Goal: Navigation & Orientation: Find specific page/section

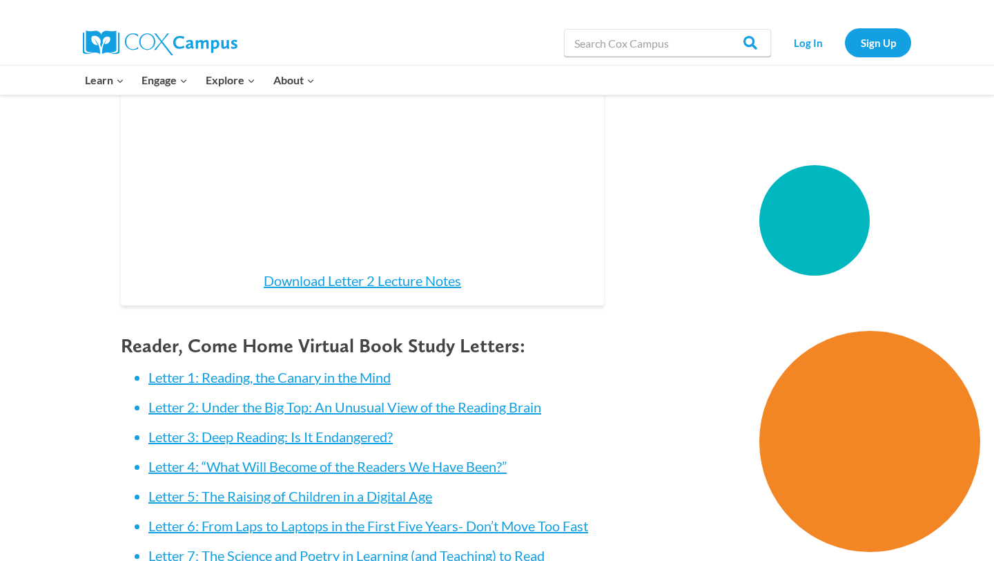
scroll to position [1405, 0]
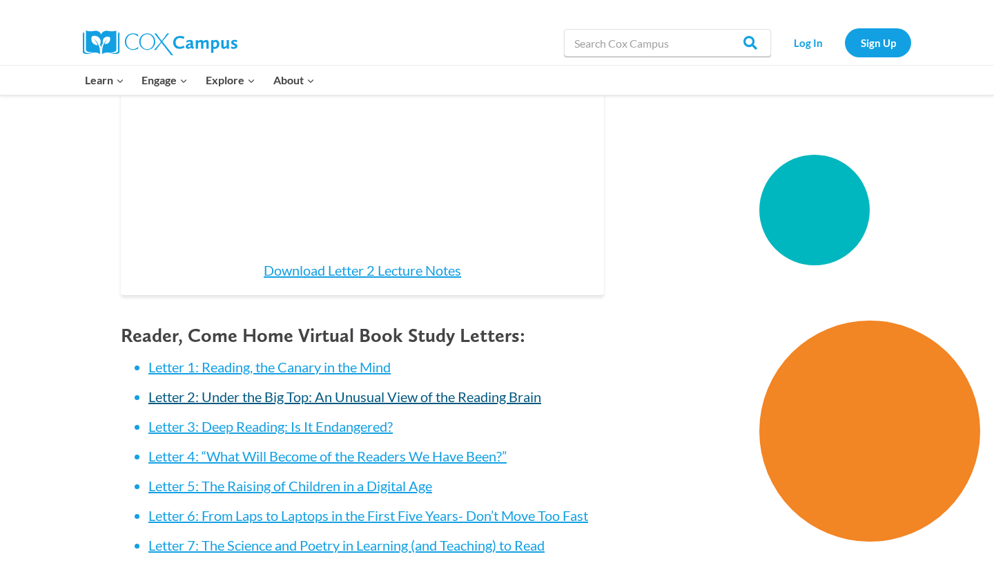
click at [217, 388] on link "Letter 2: Under the Big Top: An Unusual View of the Reading Brain" at bounding box center [344, 396] width 393 height 17
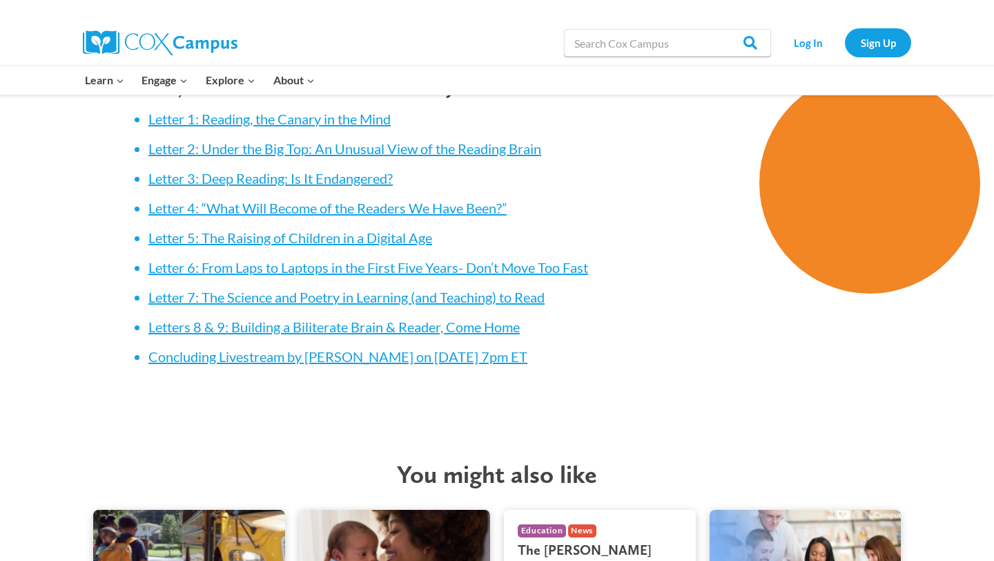
scroll to position [1548, 0]
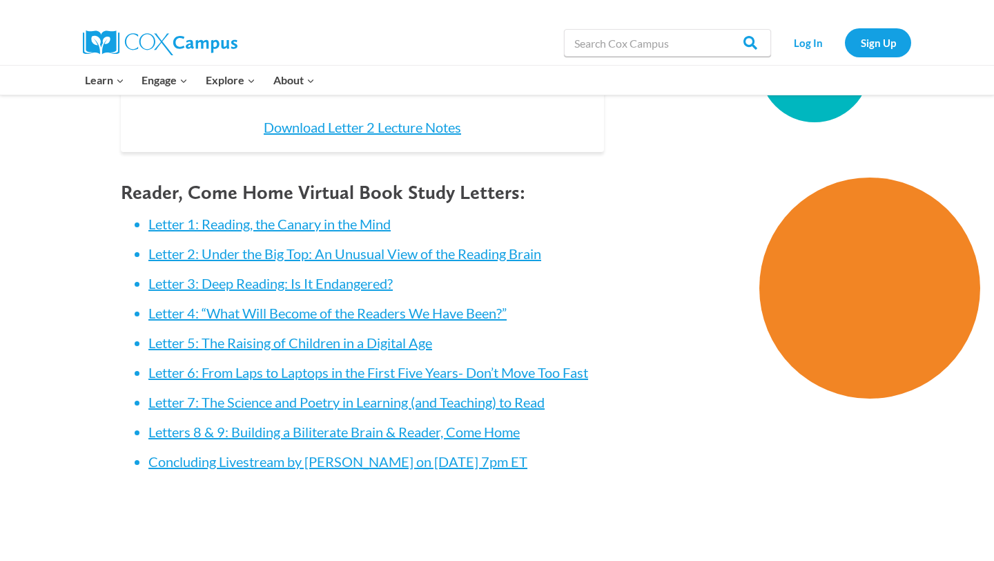
click at [198, 244] on li "Letter 2: Under the Big Top: An Unusual View of the Reading Brain" at bounding box center [376, 253] width 456 height 19
click at [198, 245] on link "Letter 2: Under the Big Top: An Unusual View of the Reading Brain" at bounding box center [344, 253] width 393 height 17
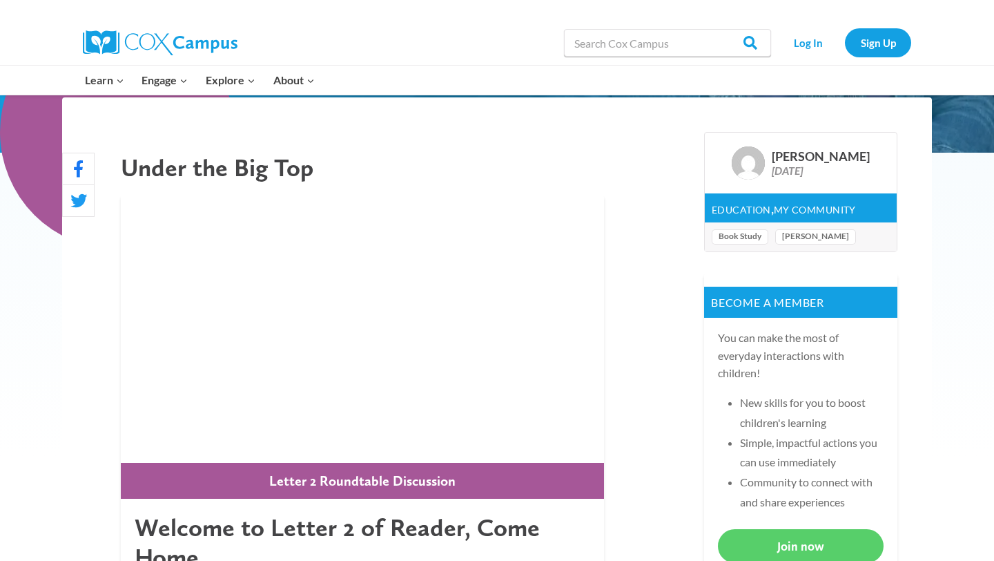
scroll to position [479, 0]
